Goal: Register for event/course

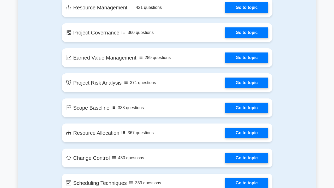
scroll to position [735, 0]
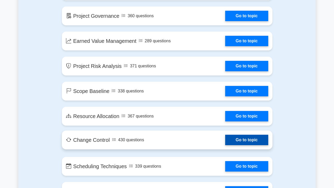
click at [240, 141] on link "Go to topic" at bounding box center [246, 140] width 43 height 10
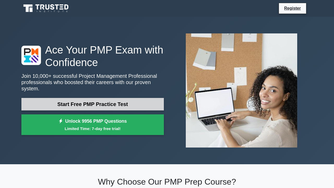
click at [81, 101] on link "Start Free PMP Practice Test" at bounding box center [92, 104] width 142 height 13
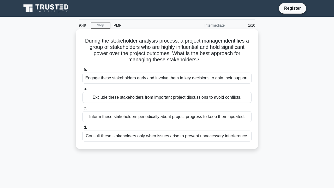
click at [114, 78] on div "Engage these stakeholders early and involve them in key decisions to gain their…" at bounding box center [166, 78] width 169 height 11
click at [82, 71] on input "a. Engage these stakeholders early and involve them in key decisions to gain th…" at bounding box center [82, 69] width 0 height 3
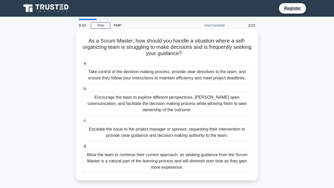
click at [114, 78] on div "Take control of the decision-making process, provide clear directives to the te…" at bounding box center [166, 74] width 169 height 17
click at [82, 65] on input "a. Take control of the decision-making process, provide clear directives to the…" at bounding box center [82, 63] width 0 height 3
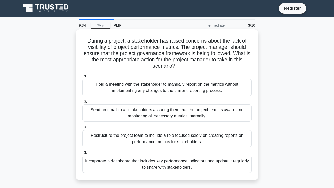
click at [114, 112] on div "Send an email to all stakeholders assuring them that the project team is aware …" at bounding box center [166, 112] width 169 height 17
click at [82, 103] on input "b. Send an email to all stakeholders assuring them that the project team is awa…" at bounding box center [82, 101] width 0 height 3
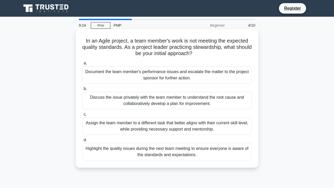
click at [114, 96] on div "Discuss the issue privately with the team member to understand the root cause a…" at bounding box center [166, 100] width 169 height 17
click at [82, 91] on input "b. Discuss the issue privately with the team member to understand the root caus…" at bounding box center [82, 88] width 0 height 3
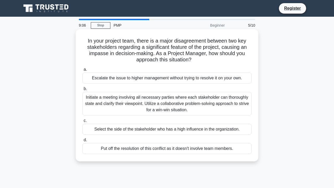
click at [114, 132] on div "Select the side of the stakeholder who has a high influence in the organization." at bounding box center [166, 129] width 169 height 11
click at [82, 122] on input "c. Select the side of the stakeholder who has a high influence in the organizat…" at bounding box center [82, 120] width 0 height 3
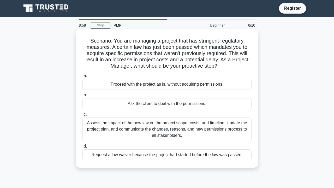
click at [132, 86] on div "Proceed with the project as is, without acquiring permissions." at bounding box center [166, 84] width 169 height 11
click at [82, 78] on input "a. Proceed with the project as is, without acquiring permissions." at bounding box center [82, 75] width 0 height 3
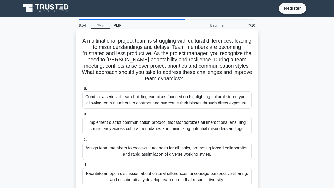
click at [132, 108] on div "Conduct a series of team-building exercises focused on highlighting cultural st…" at bounding box center [166, 99] width 169 height 17
click at [82, 90] on input "a. Conduct a series of team-building exercises focused on highlighting cultural…" at bounding box center [82, 88] width 0 height 3
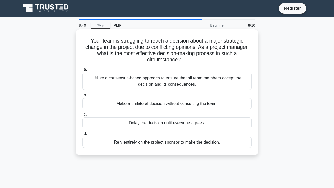
click at [132, 122] on div "Delay the decision until everyone agrees." at bounding box center [166, 122] width 169 height 11
click at [82, 116] on input "c. Delay the decision until everyone agrees." at bounding box center [82, 114] width 0 height 3
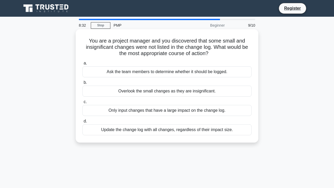
click at [132, 71] on div "Ask the team members to determine whether it should be logged." at bounding box center [166, 71] width 169 height 11
click at [82, 65] on input "a. Ask the team members to determine whether it should be logged." at bounding box center [82, 63] width 0 height 3
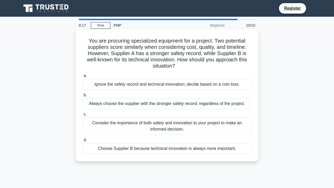
click at [132, 119] on div "Consider the importance of both safety and innovation to your project to make a…" at bounding box center [166, 125] width 169 height 17
click at [82, 116] on input "c. Consider the importance of both safety and innovation to your project to mak…" at bounding box center [82, 114] width 0 height 3
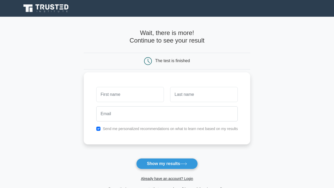
click at [132, 95] on input "text" at bounding box center [130, 94] width 68 height 15
type input "warren"
click at [176, 91] on input "text" at bounding box center [204, 94] width 68 height 15
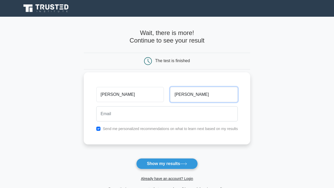
type input "ndungu"
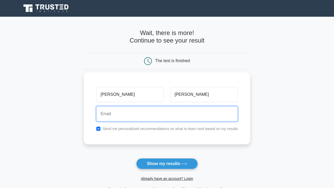
click at [175, 114] on input "email" at bounding box center [167, 113] width 142 height 15
type input "9"
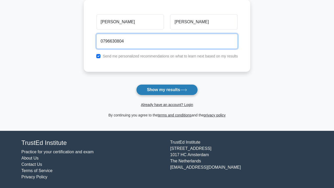
type input "0796630804"
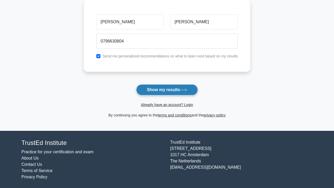
click at [174, 88] on button "Show my results" at bounding box center [167, 89] width 62 height 11
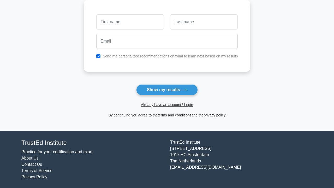
click at [24, 156] on link "About Us" at bounding box center [29, 158] width 17 height 4
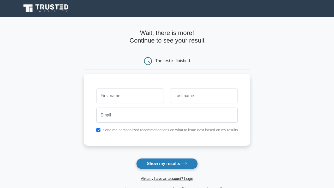
click at [167, 161] on button "Show my results" at bounding box center [167, 163] width 62 height 11
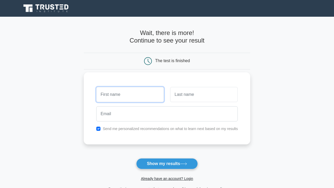
click at [150, 92] on input "text" at bounding box center [130, 94] width 68 height 15
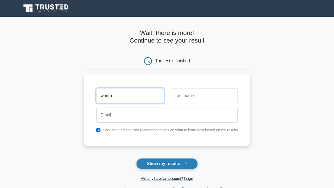
type input "waren"
click at [157, 162] on button "Show my results" at bounding box center [167, 163] width 62 height 11
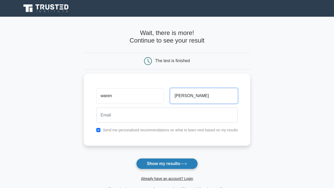
type input "[PERSON_NAME]"
click at [157, 168] on button "Show my results" at bounding box center [167, 163] width 62 height 11
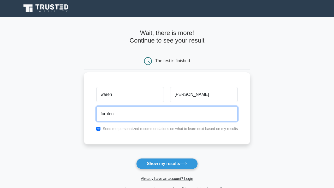
click at [157, 117] on input "foroten" at bounding box center [167, 113] width 142 height 15
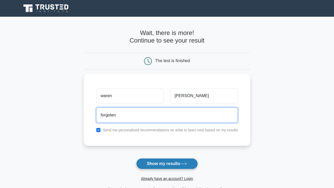
type input "forgoten"
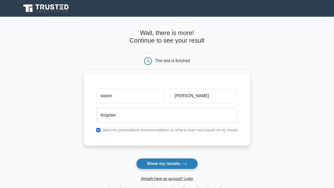
click at [157, 161] on button "Show my results" at bounding box center [167, 163] width 62 height 11
click at [157, 177] on link "Already have an account? Login" at bounding box center [167, 178] width 52 height 4
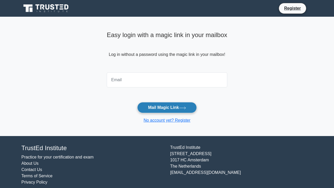
click at [157, 108] on button "Mail Magic Link" at bounding box center [166, 107] width 59 height 11
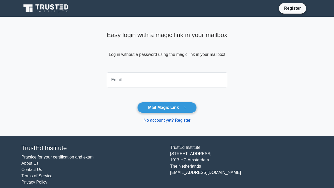
click at [157, 122] on link "No account yet? Register" at bounding box center [167, 120] width 47 height 4
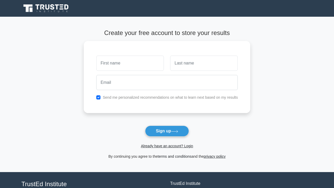
click at [158, 157] on link "terms and conditions" at bounding box center [175, 156] width 34 height 4
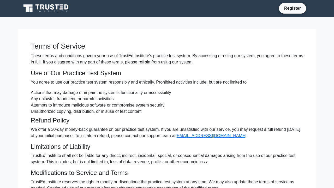
click at [157, 158] on p "TrustEd Institute shall not be liable for any direct, indirect, incidental, spe…" at bounding box center [167, 158] width 272 height 13
